Goal: Task Accomplishment & Management: Manage account settings

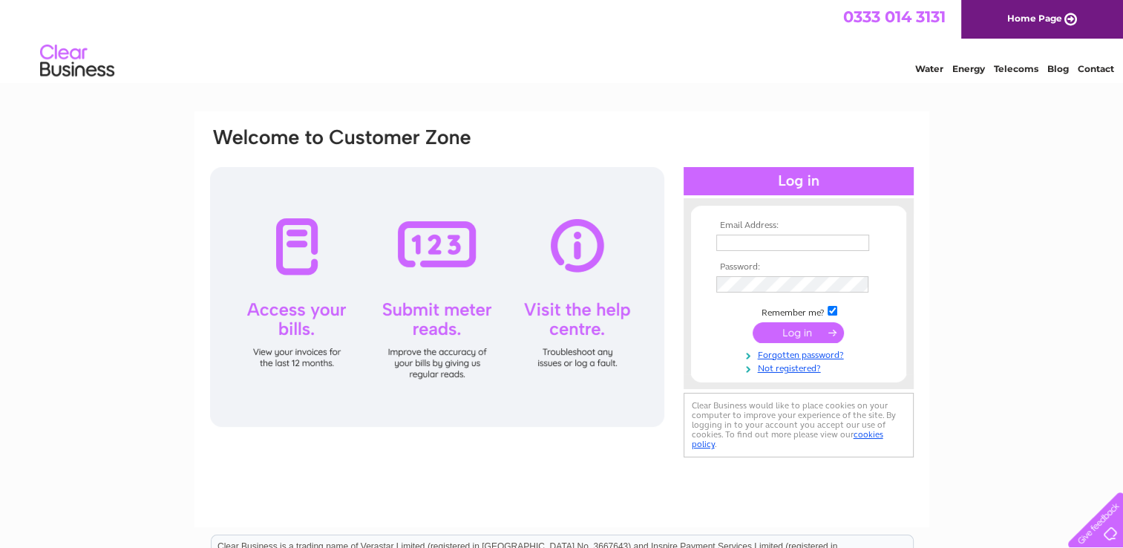
type input "[EMAIL_ADDRESS][DOMAIN_NAME]"
click at [814, 327] on input "submit" at bounding box center [797, 332] width 91 height 21
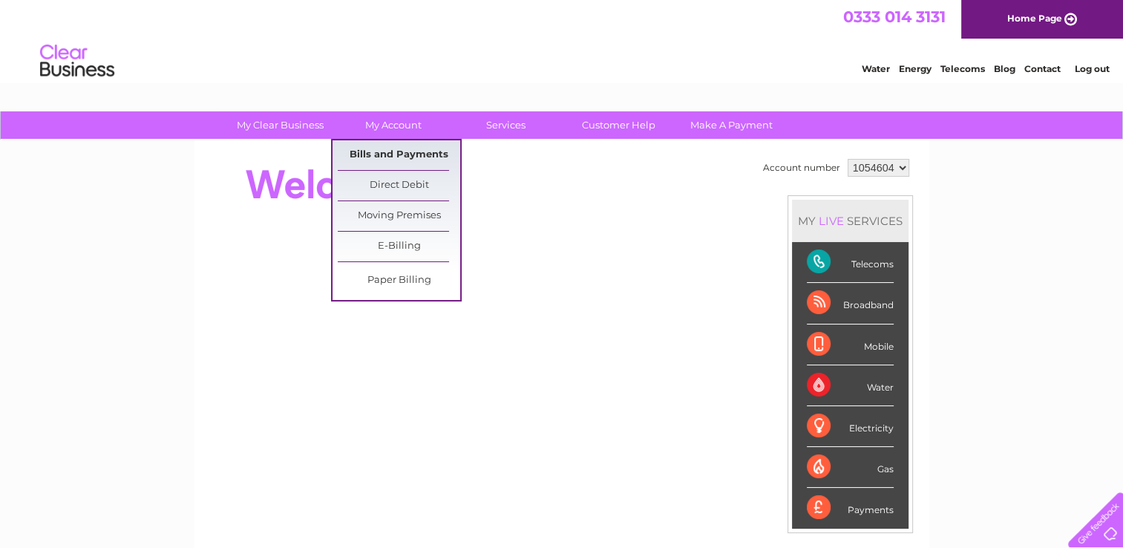
click at [389, 151] on link "Bills and Payments" at bounding box center [399, 155] width 122 height 30
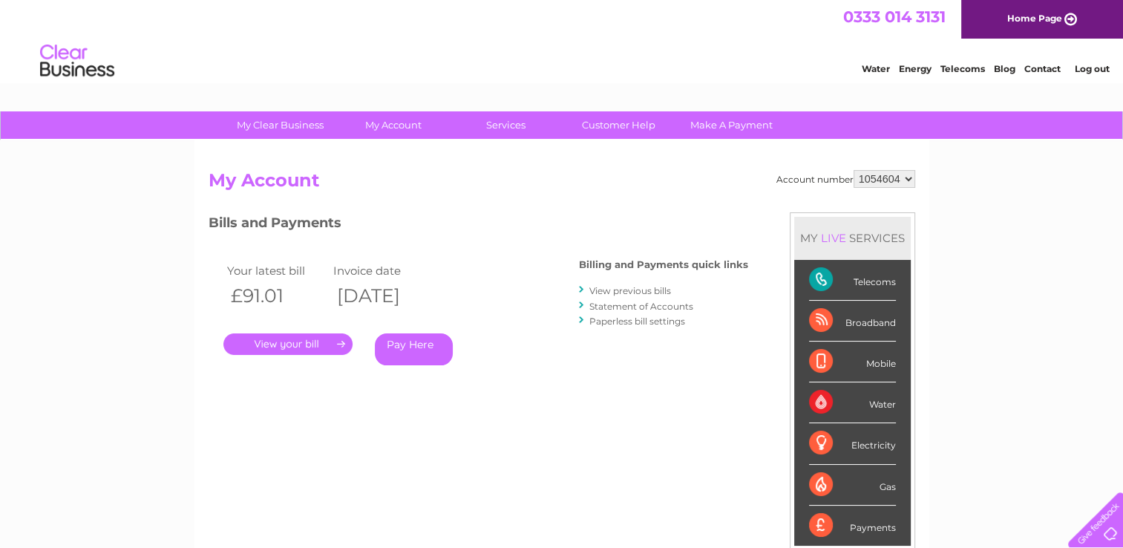
click at [304, 344] on link "." at bounding box center [287, 344] width 129 height 22
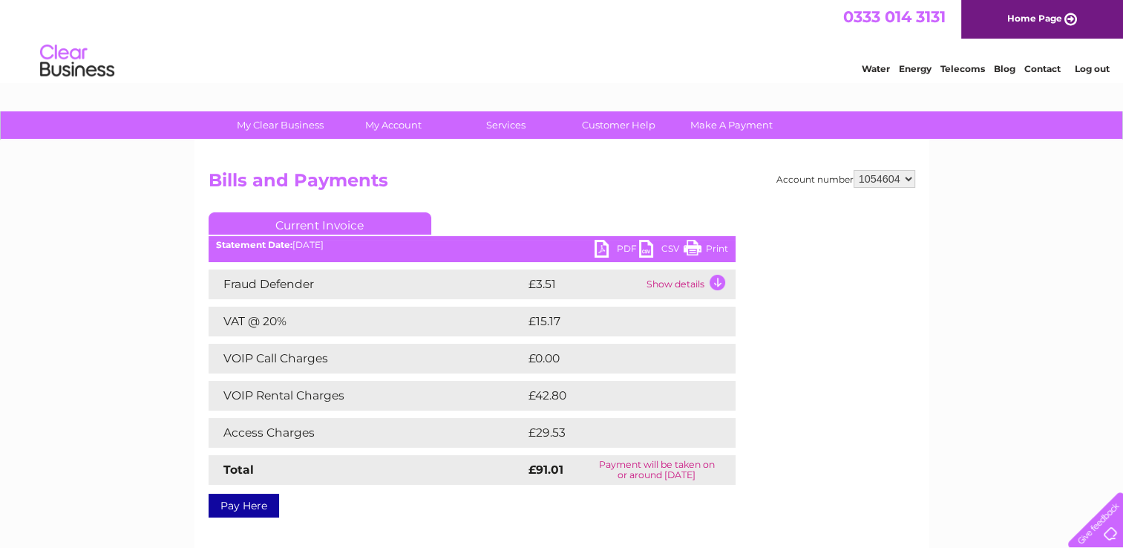
click at [700, 244] on link "Print" at bounding box center [705, 251] width 45 height 22
